Goal: Task Accomplishment & Management: Use online tool/utility

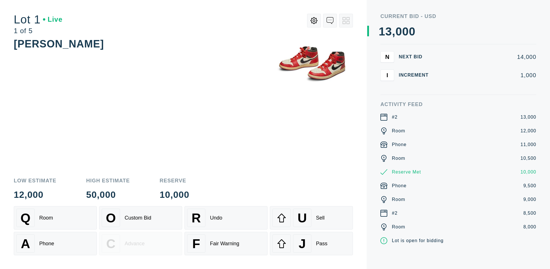
click at [55, 244] on div "A Phone" at bounding box center [55, 244] width 78 height 18
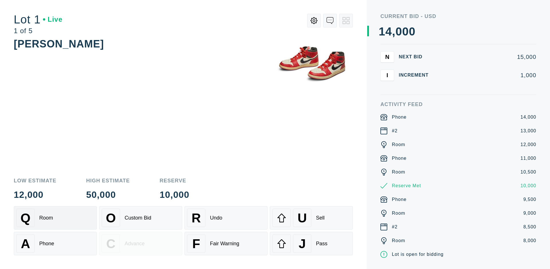
click at [55, 218] on div "Q Room" at bounding box center [55, 218] width 78 height 18
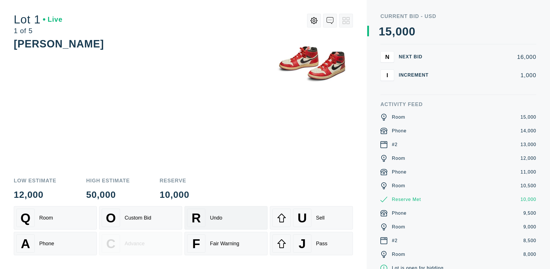
click at [226, 218] on div "R Undo" at bounding box center [226, 218] width 78 height 18
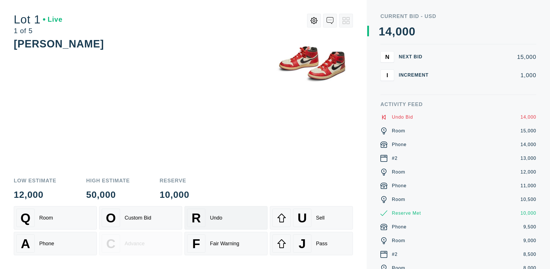
click at [55, 218] on div "Q Room" at bounding box center [55, 218] width 78 height 18
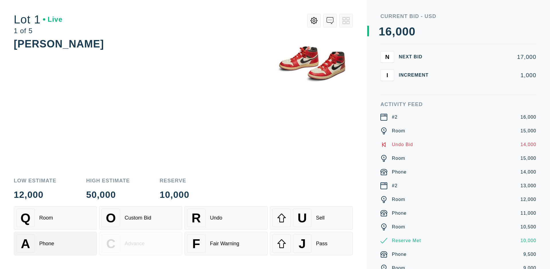
click at [55, 244] on div "A Phone" at bounding box center [55, 244] width 78 height 18
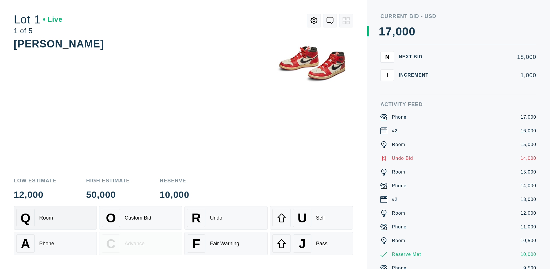
click at [55, 218] on div "Q Room" at bounding box center [55, 218] width 78 height 18
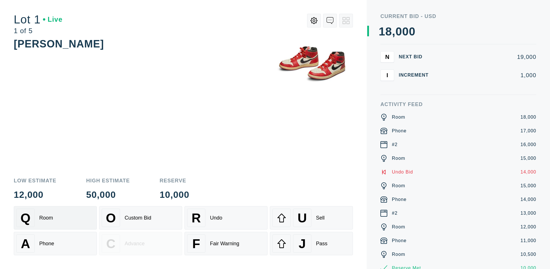
click at [226, 218] on div "R Undo" at bounding box center [226, 218] width 78 height 18
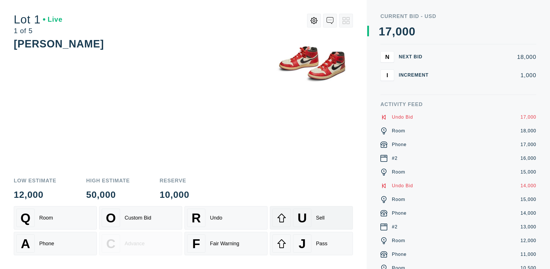
click at [311, 218] on div "U Sell" at bounding box center [311, 218] width 78 height 18
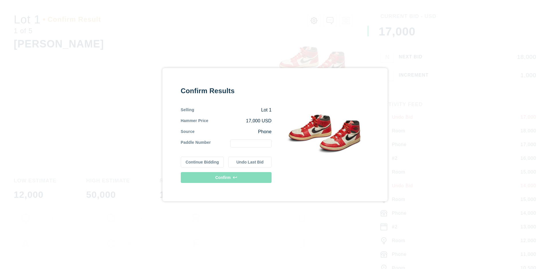
click at [202, 162] on button "Continue Bidding" at bounding box center [202, 162] width 43 height 11
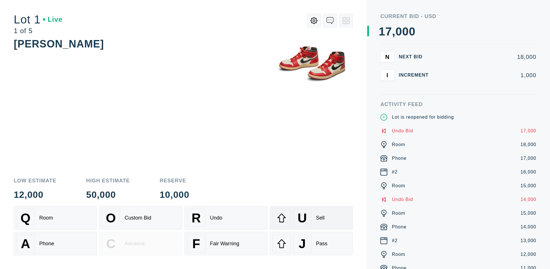
click at [311, 218] on div "U Sell" at bounding box center [311, 218] width 78 height 18
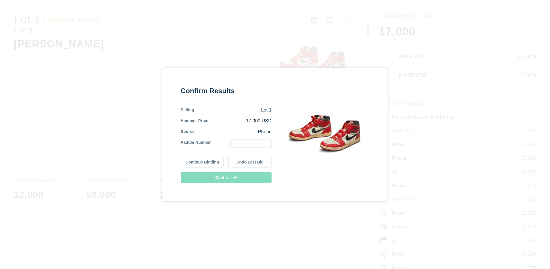
click at [250, 162] on button "Undo Last Bid" at bounding box center [249, 162] width 43 height 11
click at [202, 161] on button "Continue Bidding" at bounding box center [202, 162] width 43 height 11
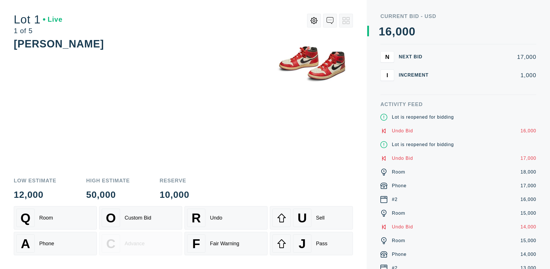
click at [311, 244] on div "J Pass" at bounding box center [311, 244] width 78 height 18
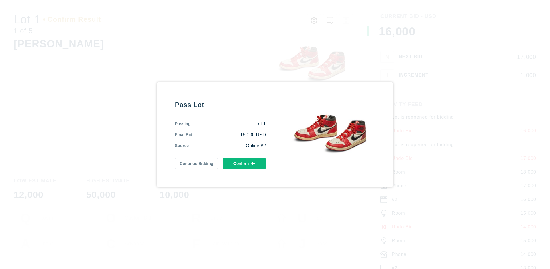
click at [244, 163] on button "Confirm" at bounding box center [243, 163] width 43 height 11
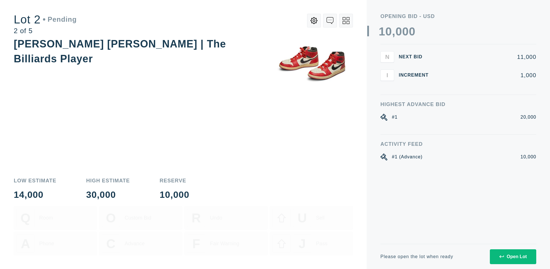
click at [512, 257] on div "Open Lot" at bounding box center [512, 256] width 27 height 5
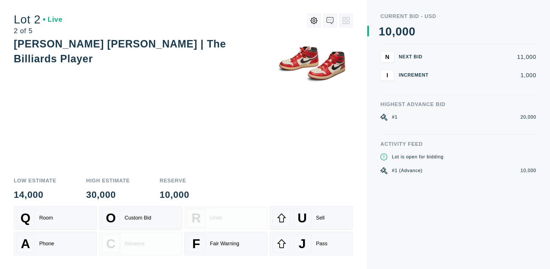
click at [55, 218] on div "Q Room" at bounding box center [55, 218] width 78 height 18
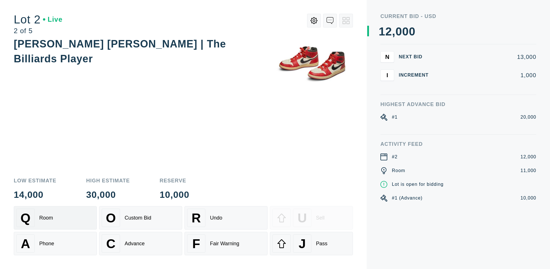
click at [141, 244] on div "Advance" at bounding box center [135, 244] width 20 height 6
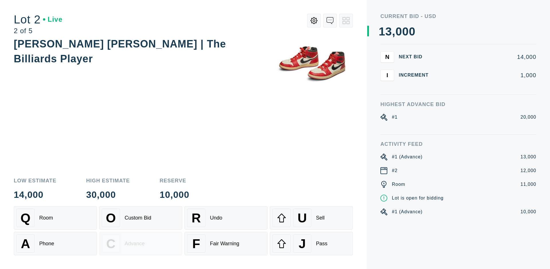
click at [311, 218] on div "U Sell" at bounding box center [311, 218] width 78 height 18
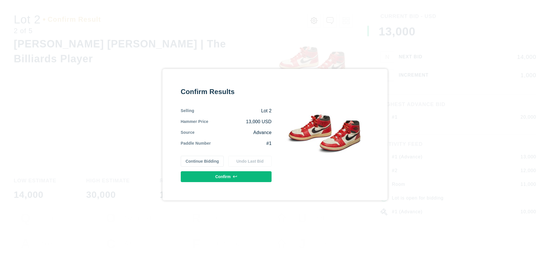
click at [226, 177] on button "Confirm" at bounding box center [226, 176] width 91 height 11
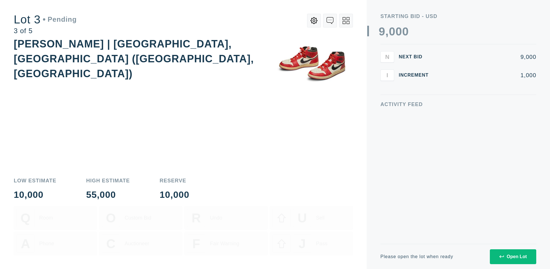
click at [512, 257] on div "Open Lot" at bounding box center [512, 256] width 27 height 5
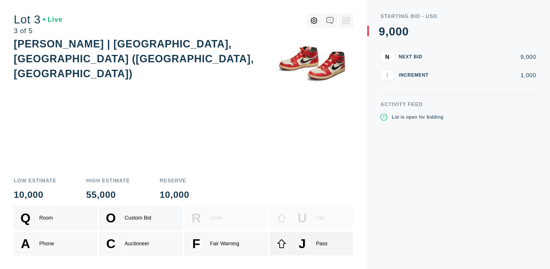
click at [311, 244] on div "J Pass" at bounding box center [311, 244] width 78 height 18
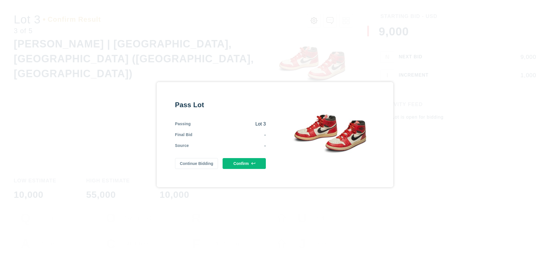
click at [244, 163] on button "Confirm" at bounding box center [243, 163] width 43 height 11
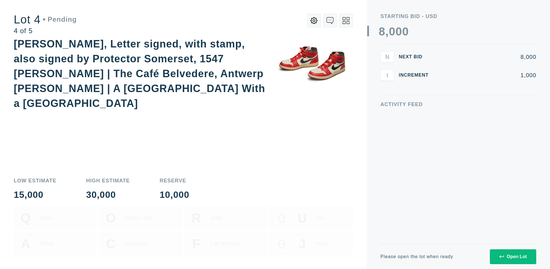
click at [512, 257] on div "Open Lot" at bounding box center [512, 256] width 27 height 5
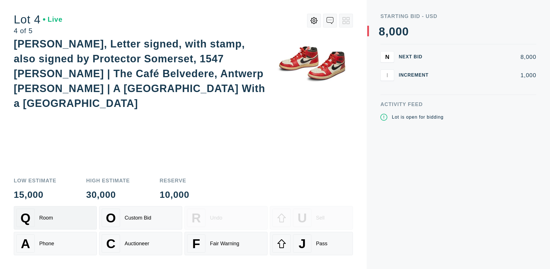
click at [55, 218] on div "Q Room" at bounding box center [55, 218] width 78 height 18
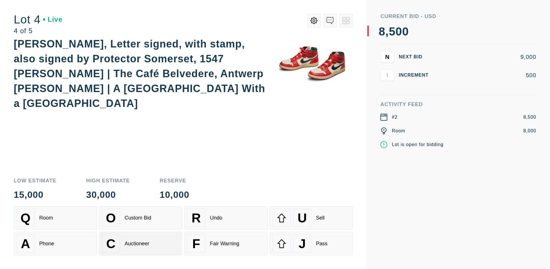
click at [141, 244] on div "Auctioneer" at bounding box center [137, 244] width 25 height 6
click at [311, 244] on div "J Pass" at bounding box center [311, 244] width 78 height 18
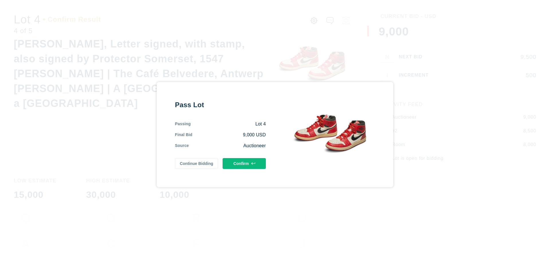
click at [244, 163] on button "Confirm" at bounding box center [243, 163] width 43 height 11
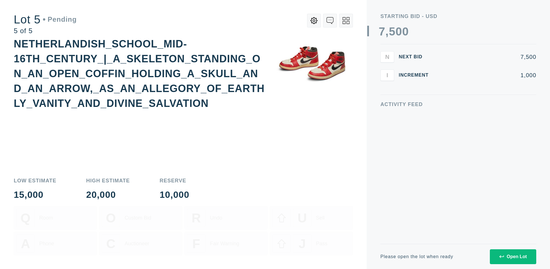
click at [512, 257] on div "Open Lot" at bounding box center [512, 256] width 27 height 5
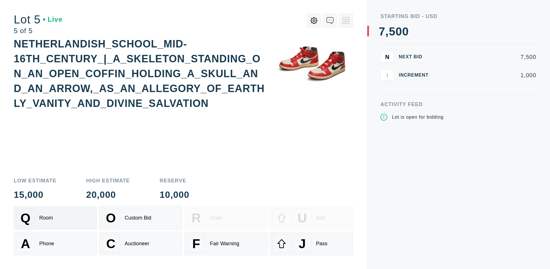
click at [55, 218] on div "Q Room" at bounding box center [55, 218] width 78 height 18
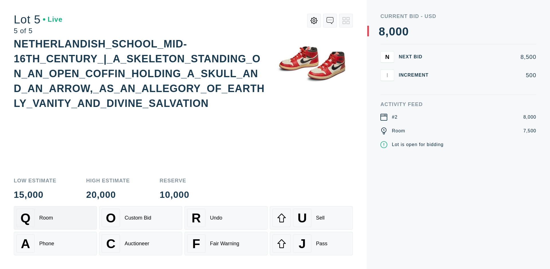
click at [55, 218] on div "Q Room" at bounding box center [55, 218] width 78 height 18
click at [311, 218] on div "U Sell" at bounding box center [311, 218] width 78 height 18
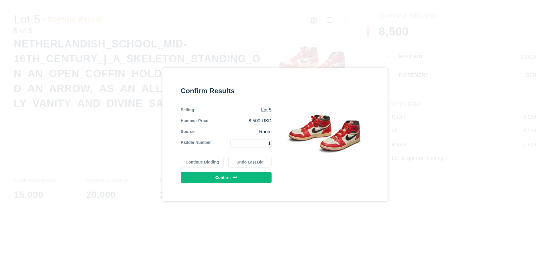
type input "1"
click at [226, 177] on button "Confirm" at bounding box center [226, 177] width 91 height 11
